Goal: Task Accomplishment & Management: Manage account settings

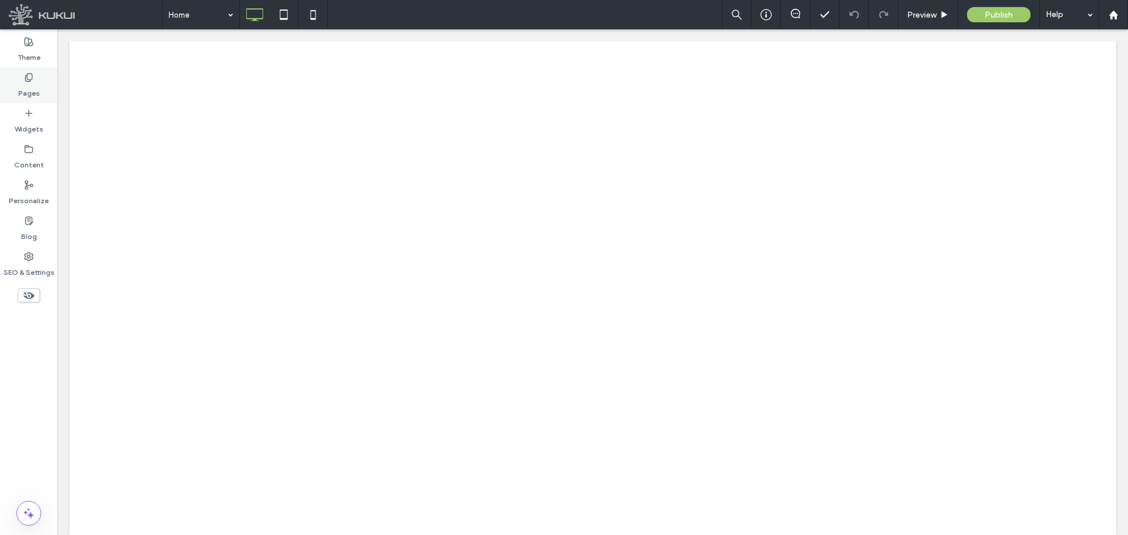
click at [36, 92] on label "Pages" at bounding box center [29, 90] width 22 height 16
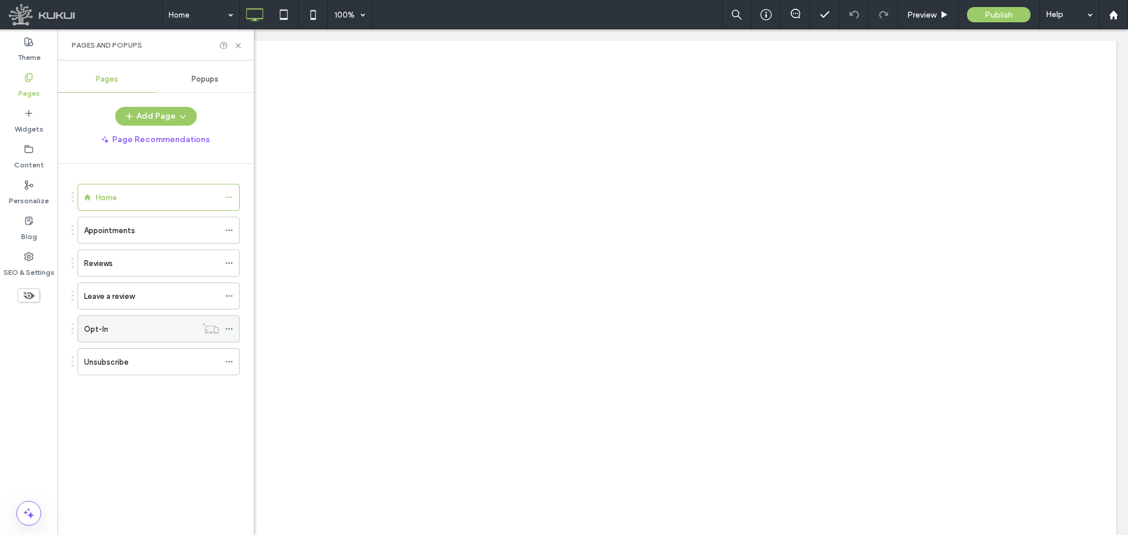
click at [117, 336] on div "Opt-In" at bounding box center [140, 329] width 112 height 26
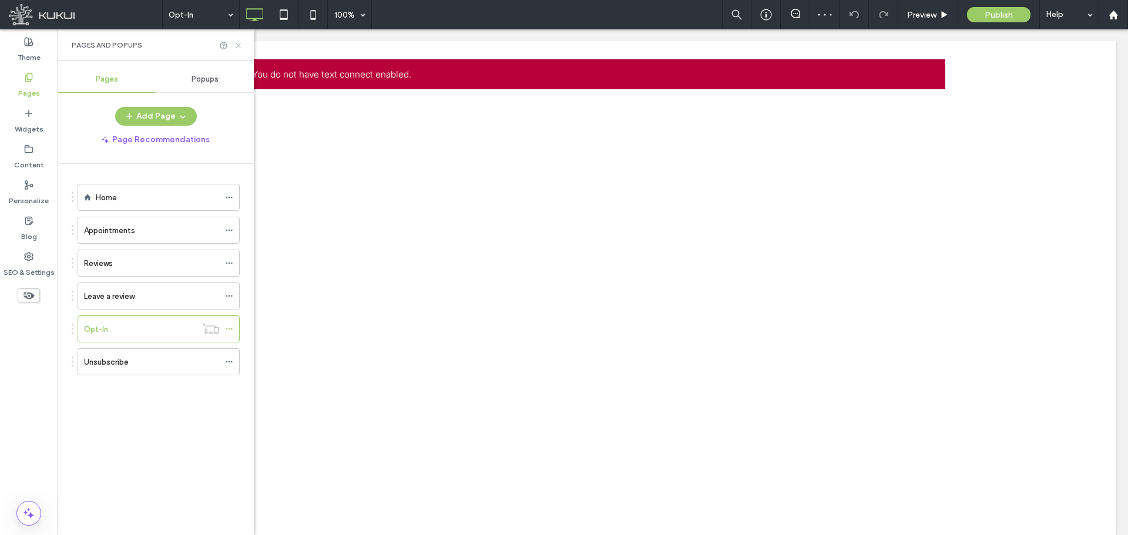
click at [237, 46] on use at bounding box center [237, 45] width 5 height 5
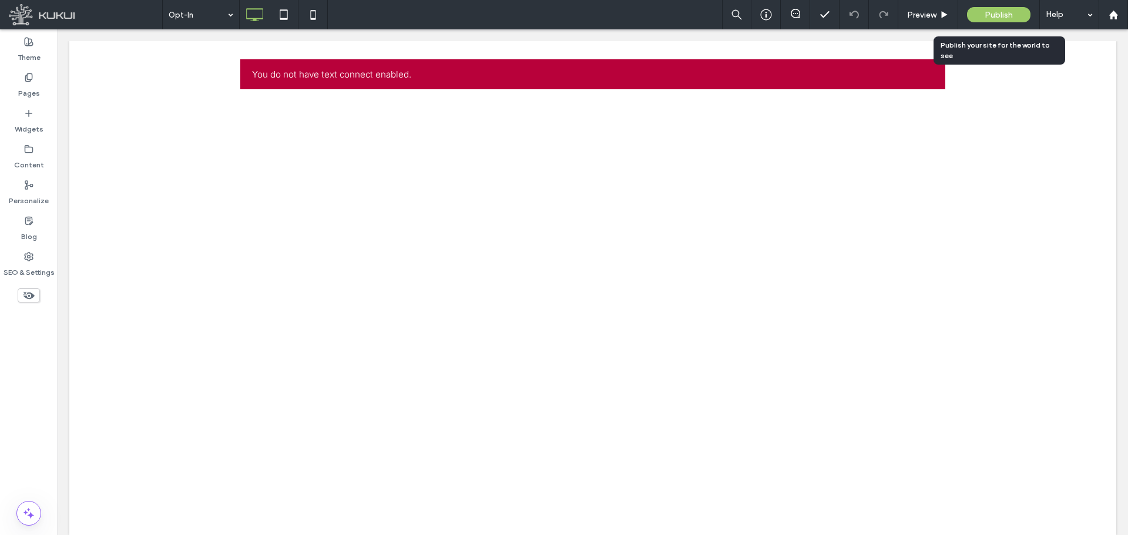
click at [991, 14] on span "Publish" at bounding box center [998, 15] width 28 height 10
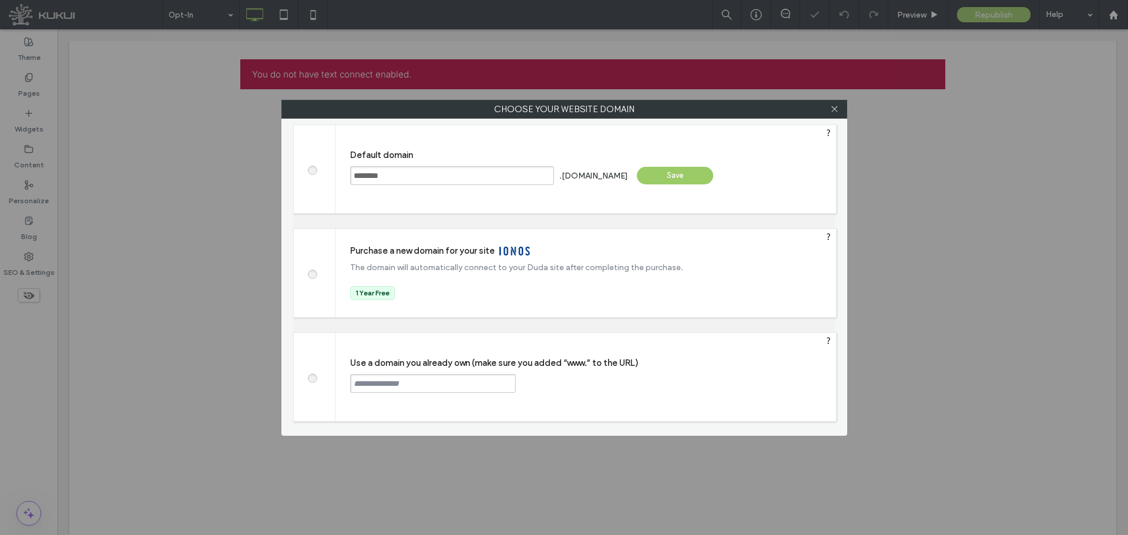
click at [364, 177] on input "********" at bounding box center [452, 175] width 204 height 19
click at [364, 389] on input "text" at bounding box center [433, 383] width 166 height 19
paste input "********"
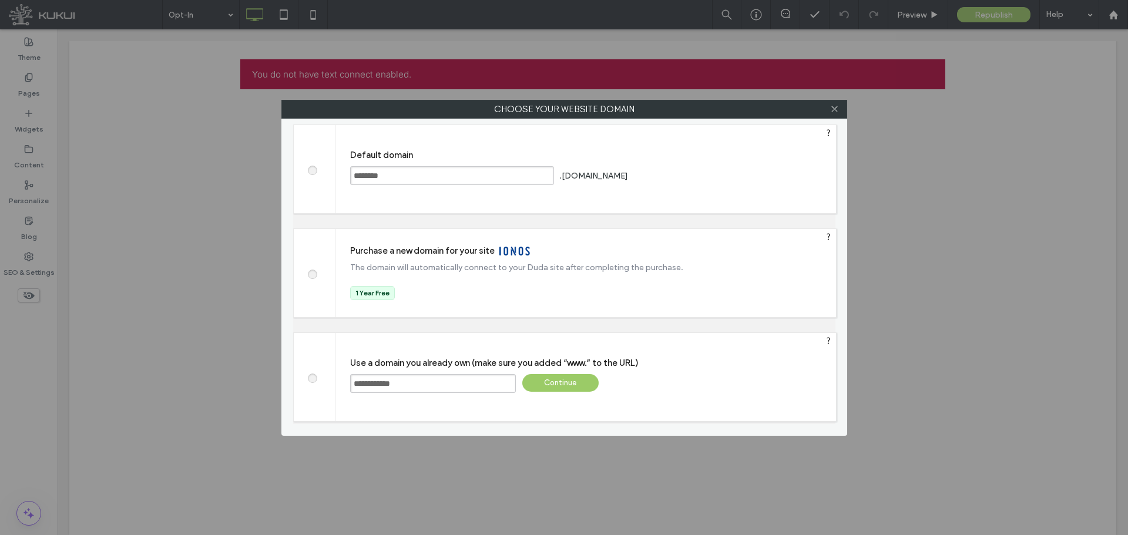
click at [615, 173] on div ".[DOMAIN_NAME]" at bounding box center [593, 175] width 69 height 9
click at [617, 175] on div ".[DOMAIN_NAME]" at bounding box center [593, 175] width 69 height 9
click at [617, 176] on div ".[DOMAIN_NAME]" at bounding box center [593, 175] width 69 height 9
drag, startPoint x: 617, startPoint y: 176, endPoint x: 595, endPoint y: 172, distance: 22.0
click at [595, 172] on div ".[DOMAIN_NAME]" at bounding box center [593, 175] width 69 height 9
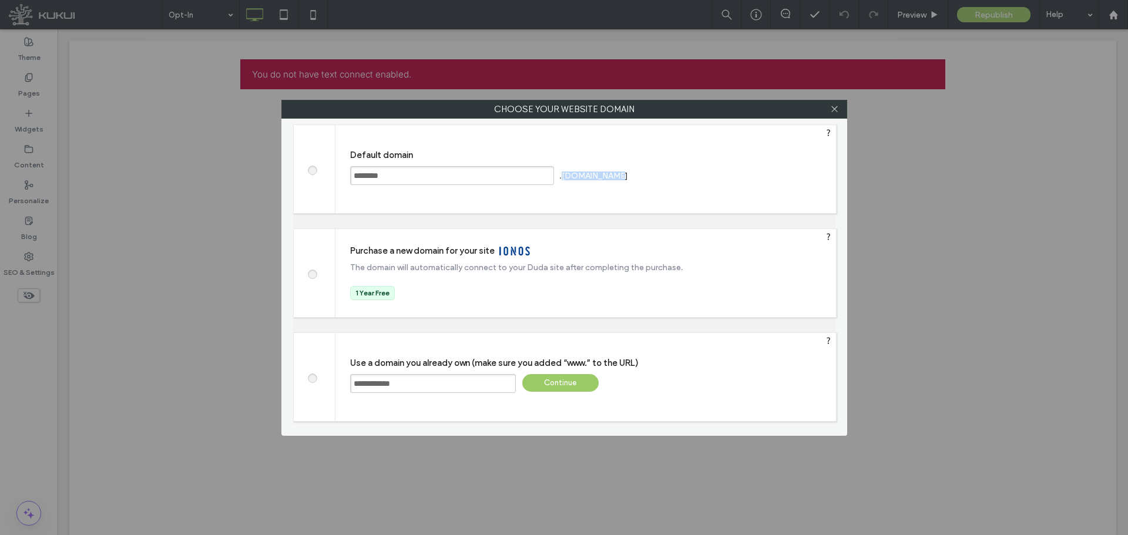
click at [595, 172] on div ".[DOMAIN_NAME]" at bounding box center [593, 175] width 69 height 9
copy div ".[DOMAIN_NAME] Save"
click at [434, 381] on input "**********" at bounding box center [433, 383] width 166 height 19
paste input "**********"
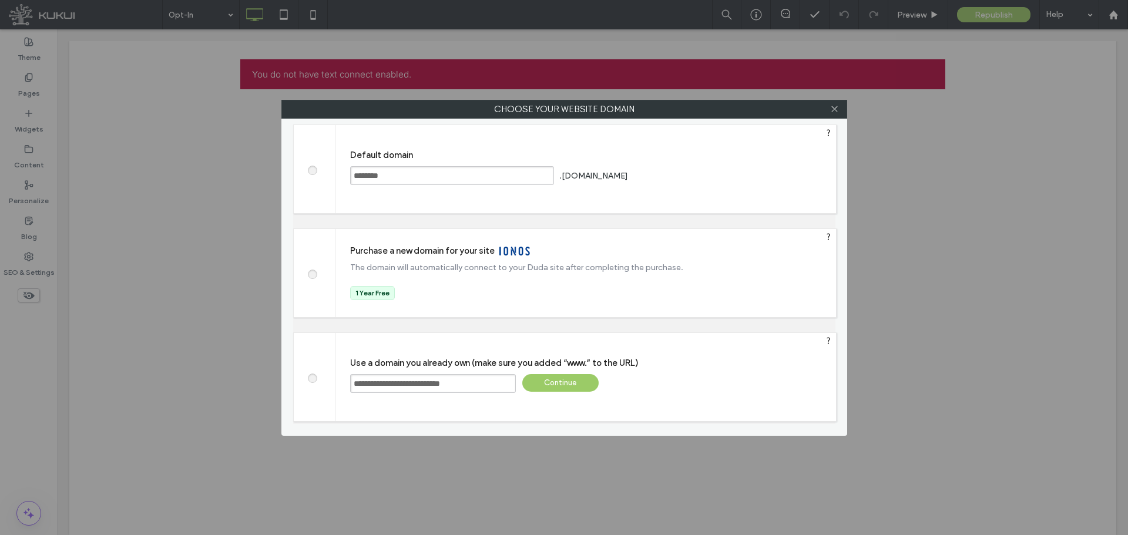
type input "**********"
click at [564, 387] on div "Continue" at bounding box center [560, 383] width 76 height 18
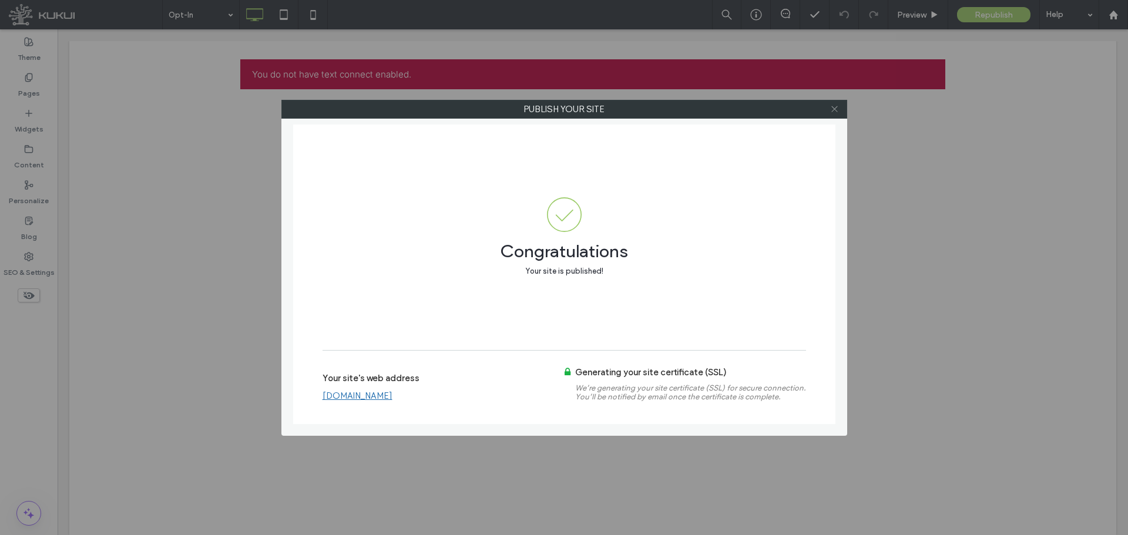
click at [835, 106] on icon at bounding box center [834, 109] width 9 height 9
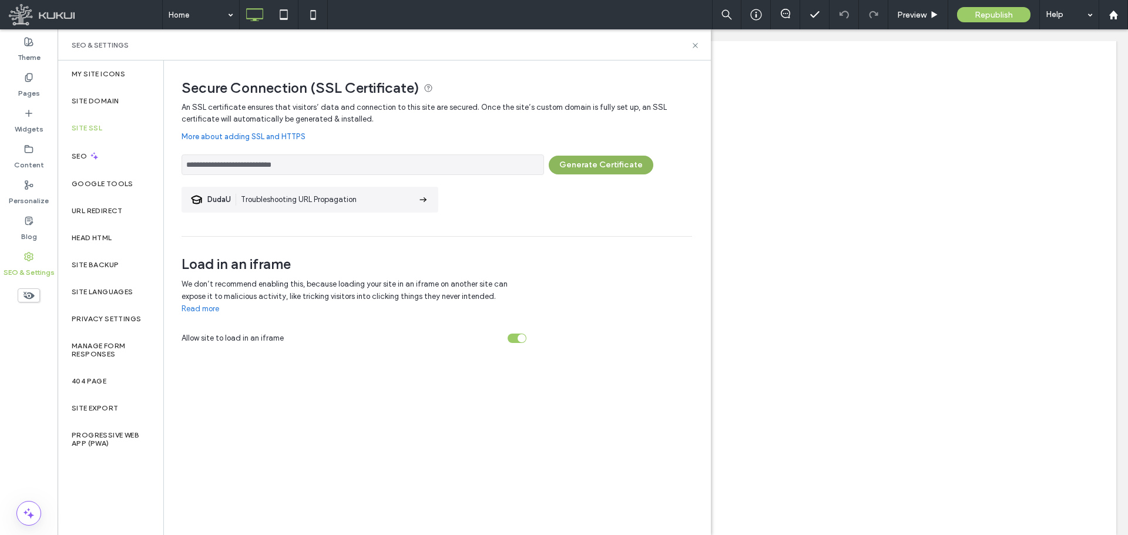
click at [585, 171] on button "Generate Certificate" at bounding box center [601, 165] width 105 height 19
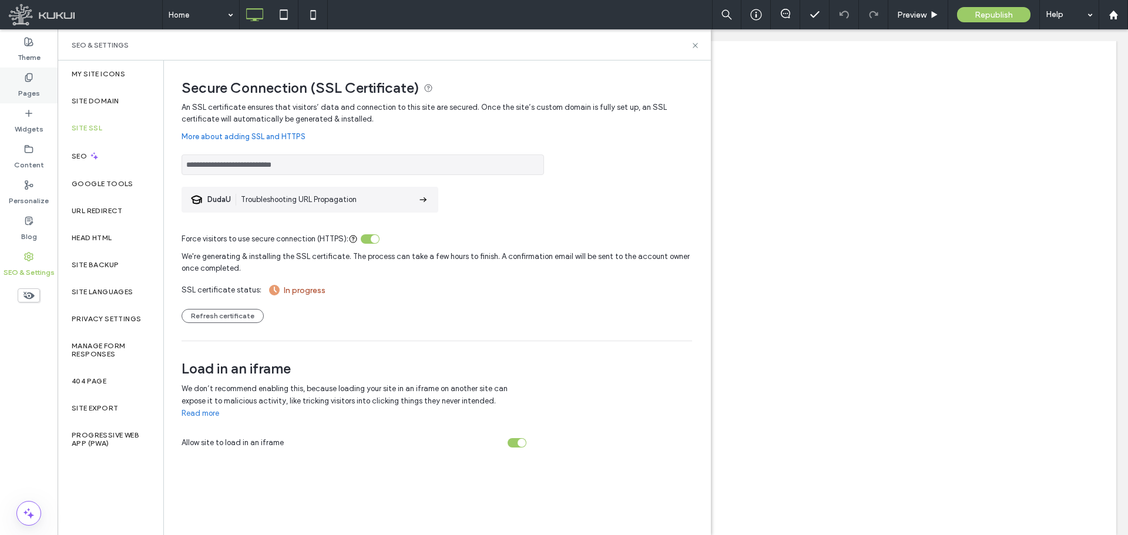
click at [39, 80] on div "Pages" at bounding box center [29, 86] width 58 height 36
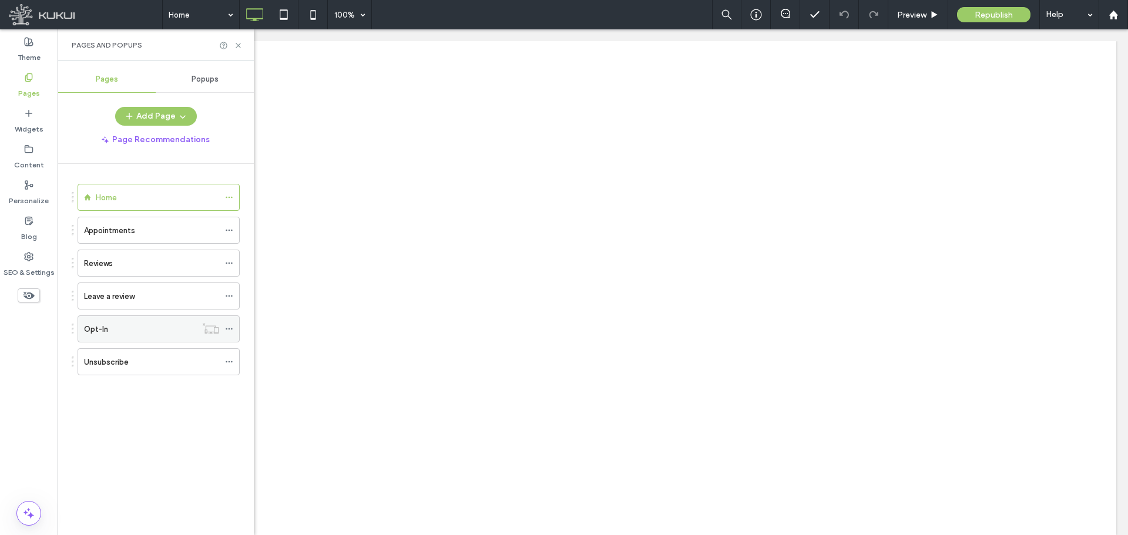
click at [120, 340] on div "Opt-In" at bounding box center [140, 329] width 112 height 26
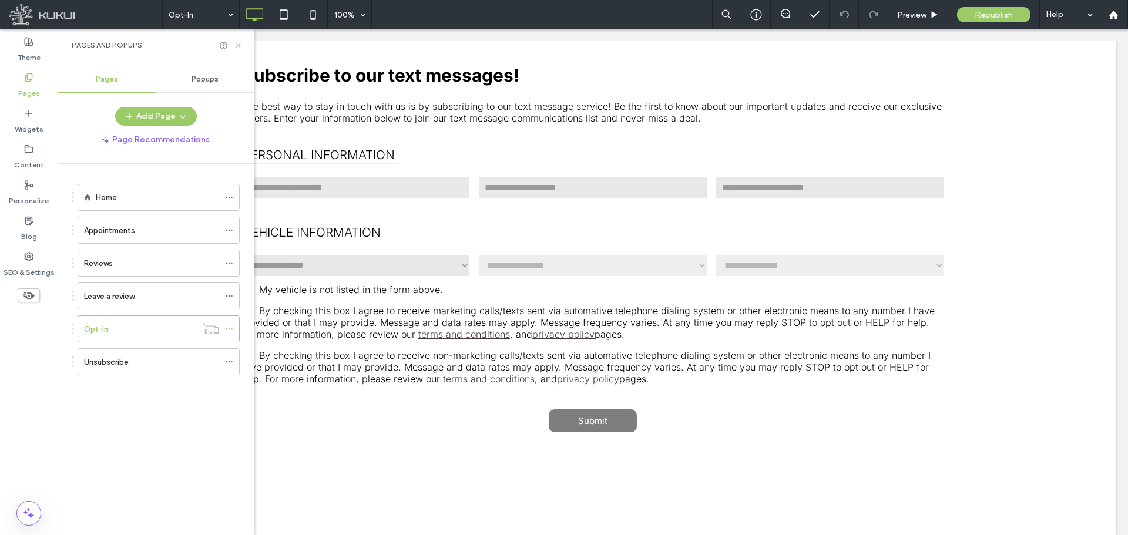
click at [238, 46] on icon at bounding box center [238, 45] width 9 height 9
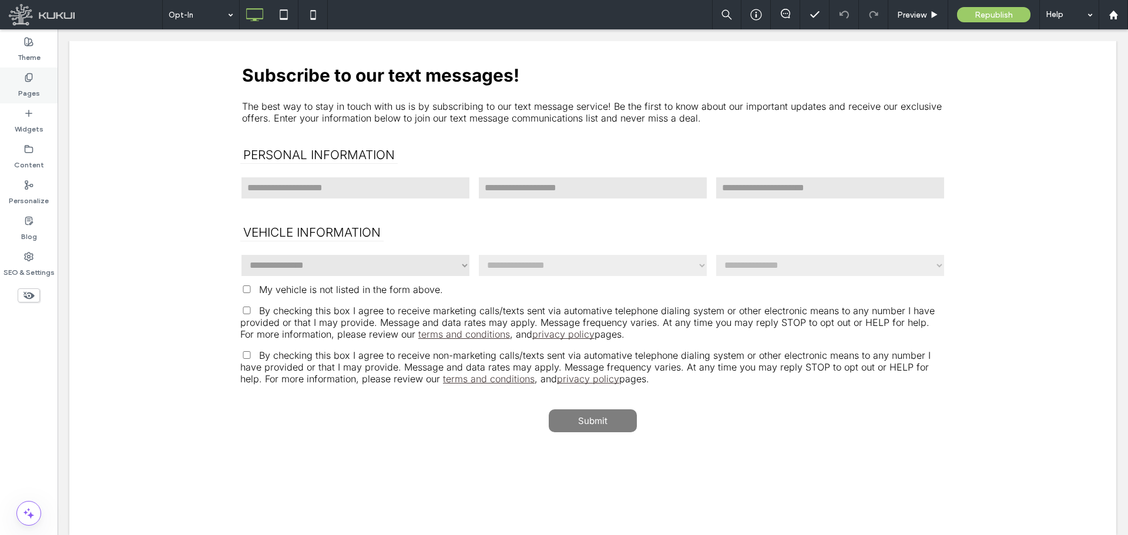
click at [25, 83] on label "Pages" at bounding box center [29, 90] width 22 height 16
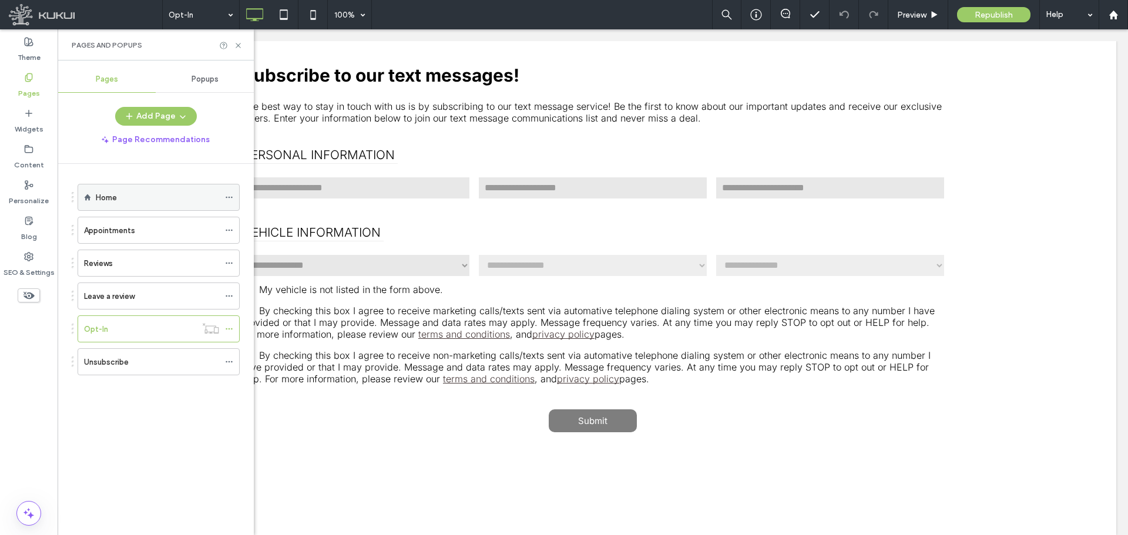
click at [123, 194] on div "Home" at bounding box center [157, 197] width 123 height 12
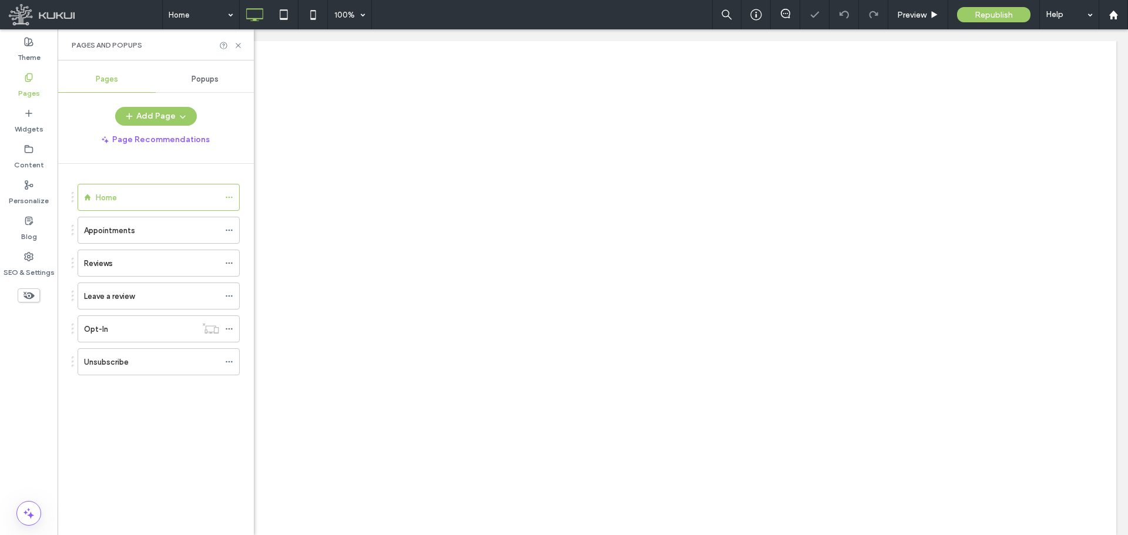
click at [236, 40] on div "Pages and Popups" at bounding box center [156, 44] width 196 height 31
click at [239, 46] on use at bounding box center [237, 45] width 5 height 5
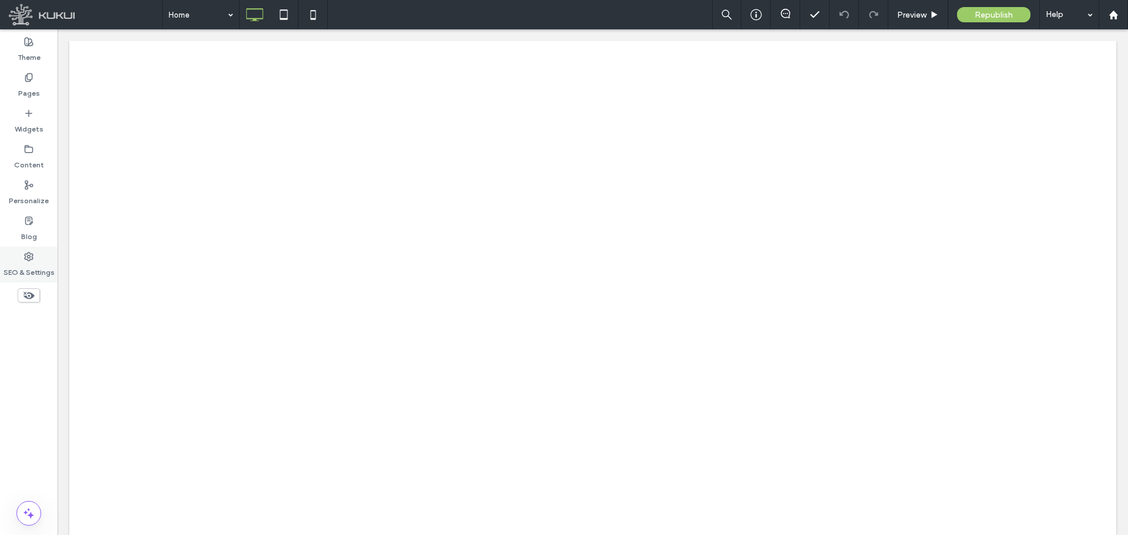
click at [33, 262] on label "SEO & Settings" at bounding box center [29, 269] width 51 height 16
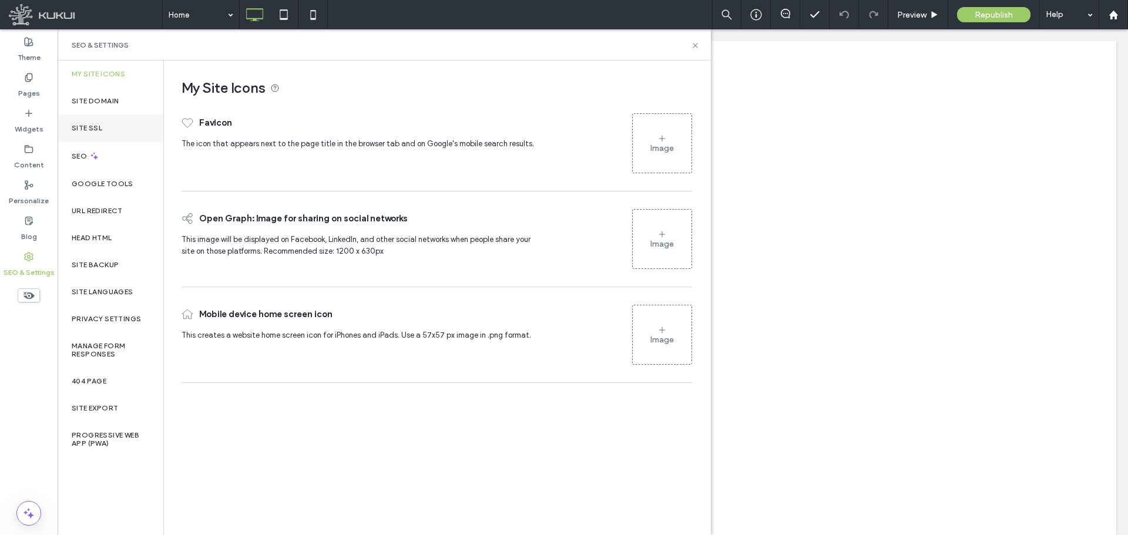
click at [92, 122] on div "Site SSL" at bounding box center [111, 128] width 106 height 27
